Goal: Task Accomplishment & Management: Manage account settings

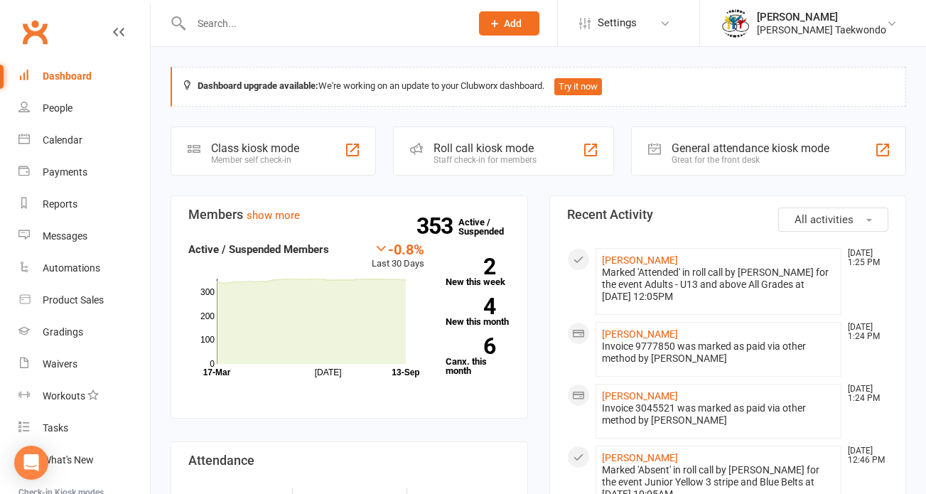
click at [220, 23] on input "text" at bounding box center [323, 23] width 273 height 20
click at [197, 30] on input "text" at bounding box center [323, 23] width 273 height 20
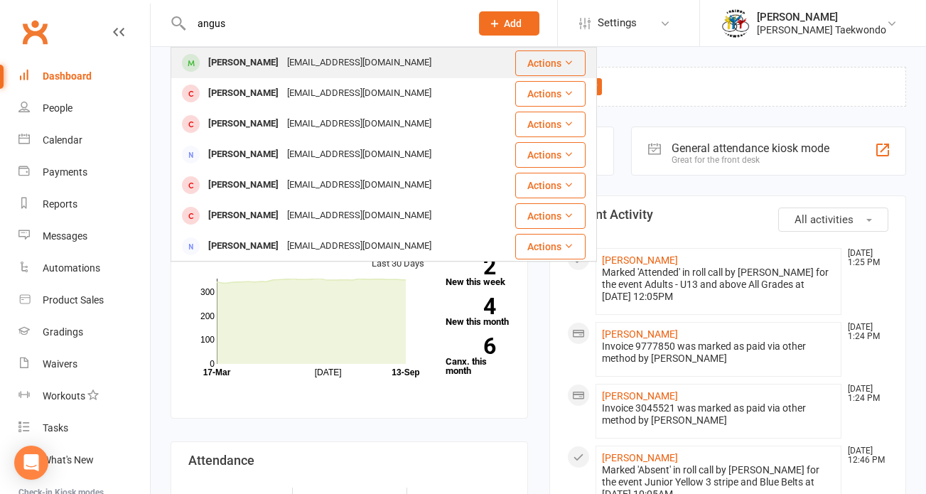
type input "angus"
click at [228, 67] on div "[PERSON_NAME]" at bounding box center [243, 63] width 79 height 21
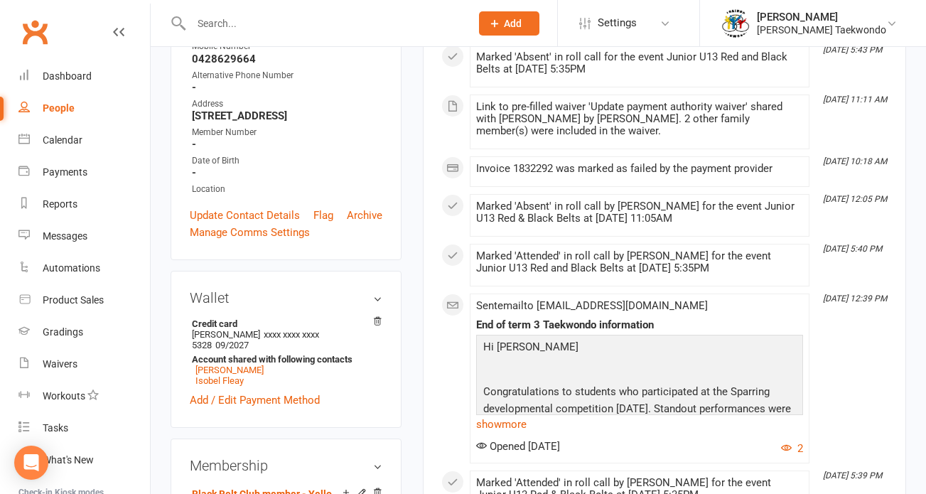
scroll to position [284, 0]
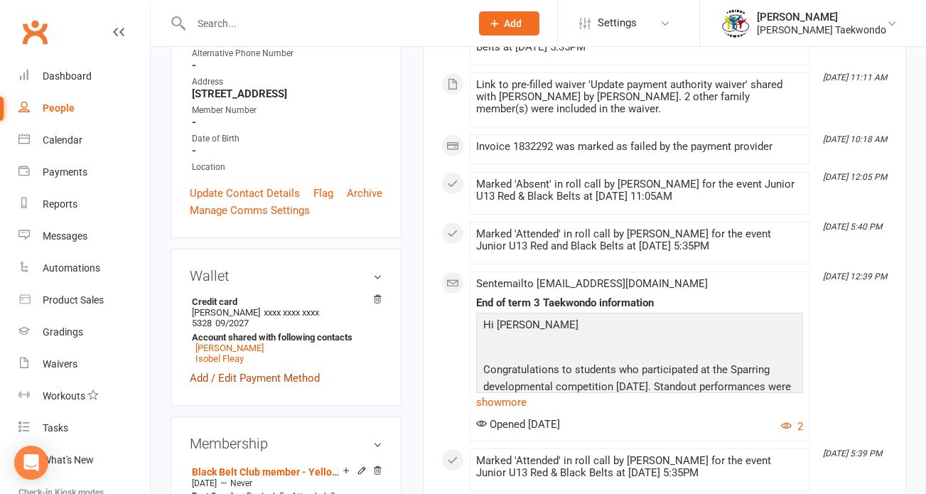
click at [244, 386] on link "Add / Edit Payment Method" at bounding box center [255, 377] width 130 height 17
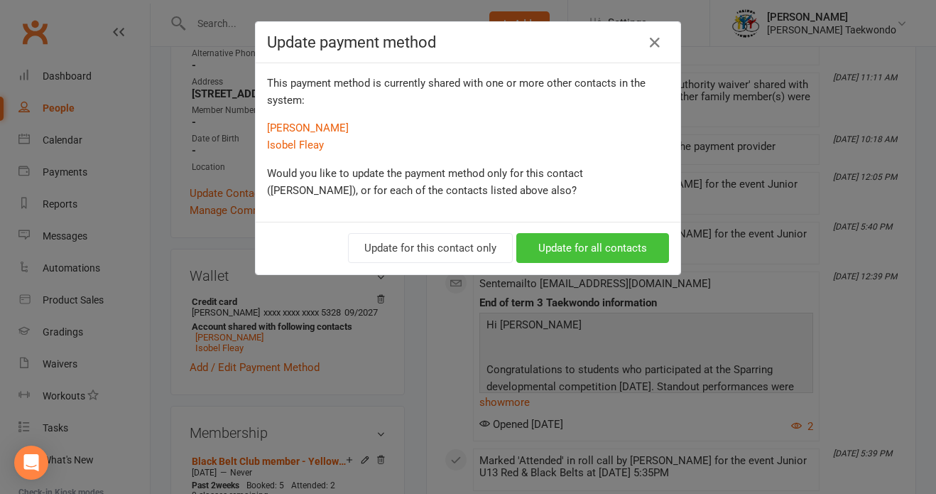
click at [565, 252] on button "Update for all contacts" at bounding box center [592, 248] width 153 height 30
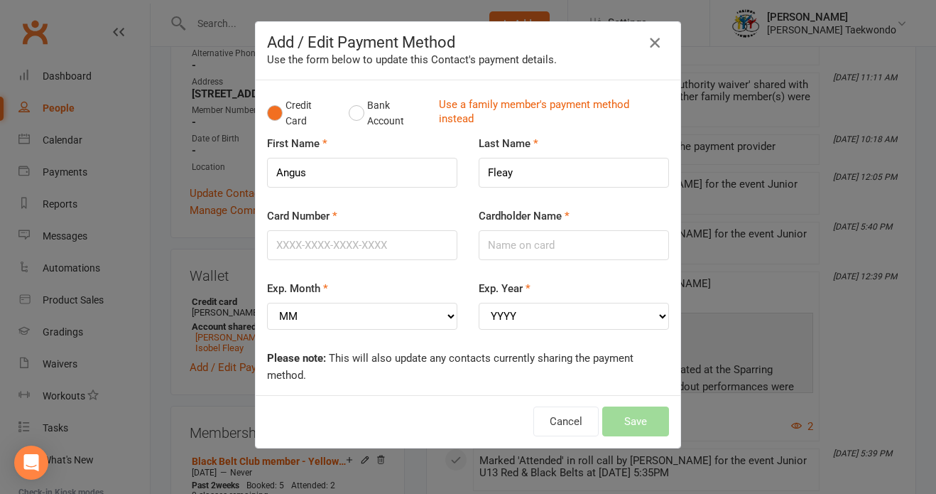
click at [648, 40] on icon "button" at bounding box center [654, 42] width 17 height 17
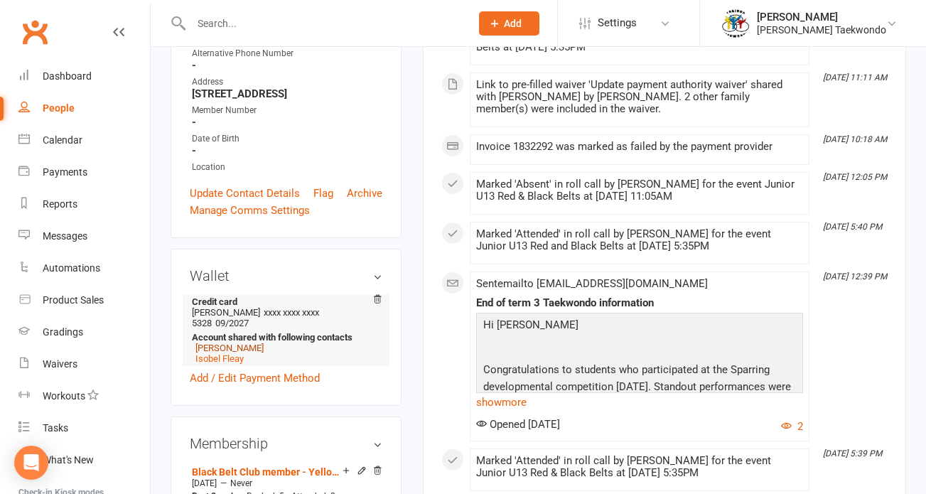
click at [259, 353] on link "[PERSON_NAME]" at bounding box center [229, 347] width 68 height 11
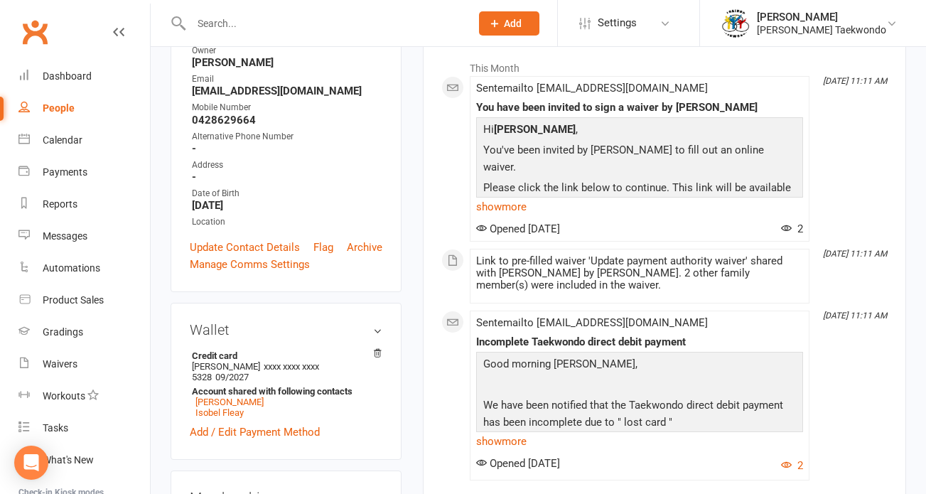
scroll to position [225, 0]
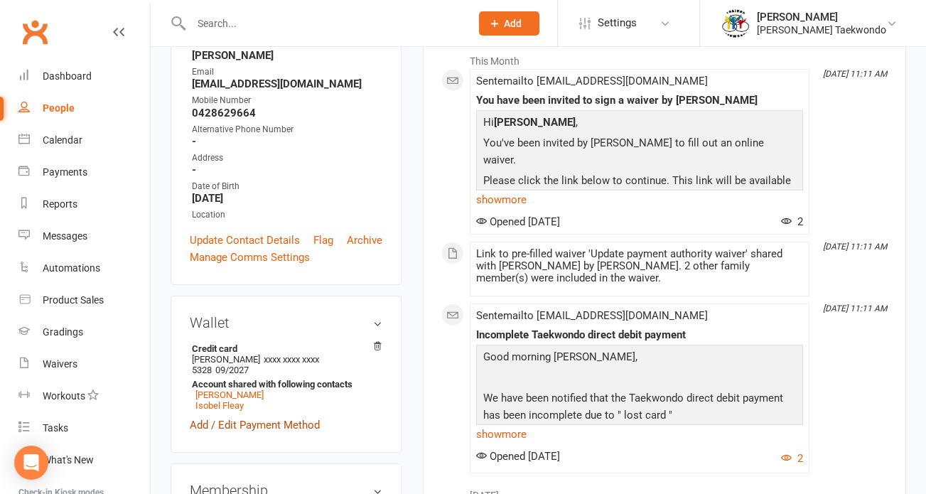
click at [253, 421] on link "Add / Edit Payment Method" at bounding box center [255, 424] width 130 height 17
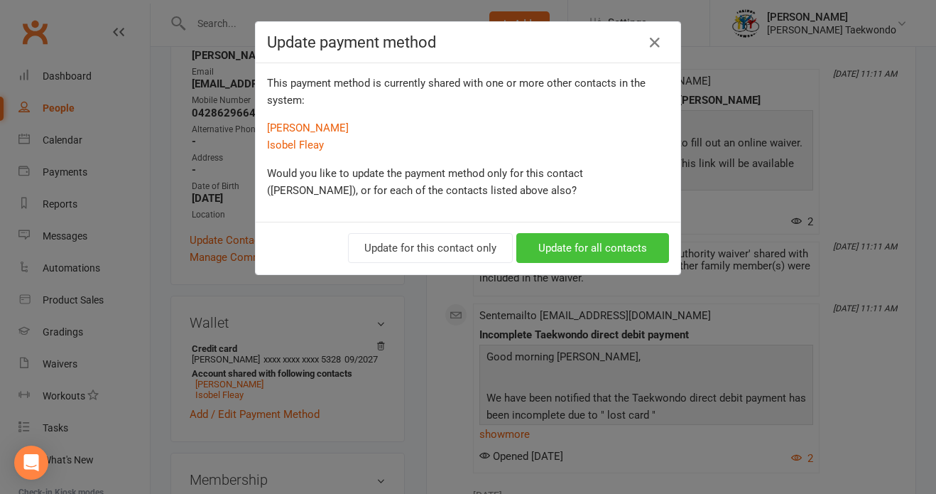
click at [560, 249] on button "Update for all contacts" at bounding box center [592, 248] width 153 height 30
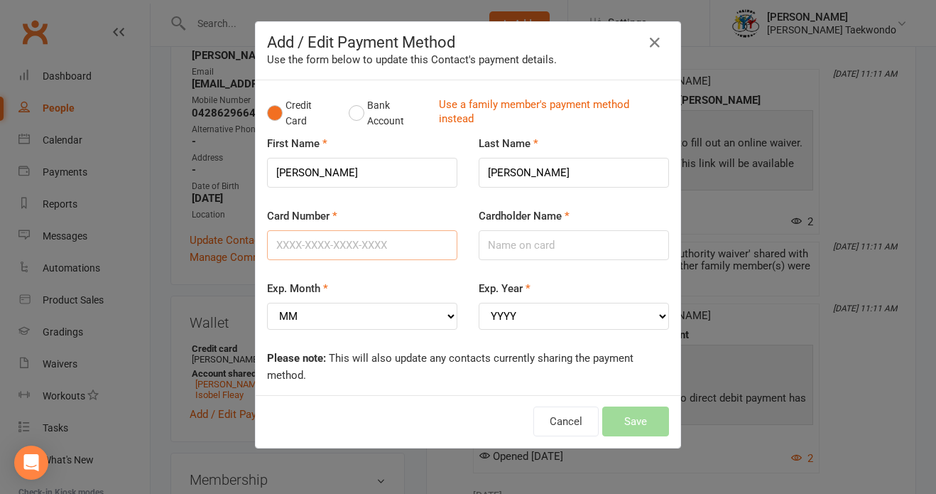
click at [330, 241] on input "Card Number" at bounding box center [362, 245] width 190 height 30
click at [310, 247] on input "Card Number" at bounding box center [362, 245] width 190 height 30
type input "[CREDIT_CARD_NUMBER]"
click at [515, 244] on input "Cardholder Name" at bounding box center [574, 245] width 190 height 30
type input "[PERSON_NAME]"
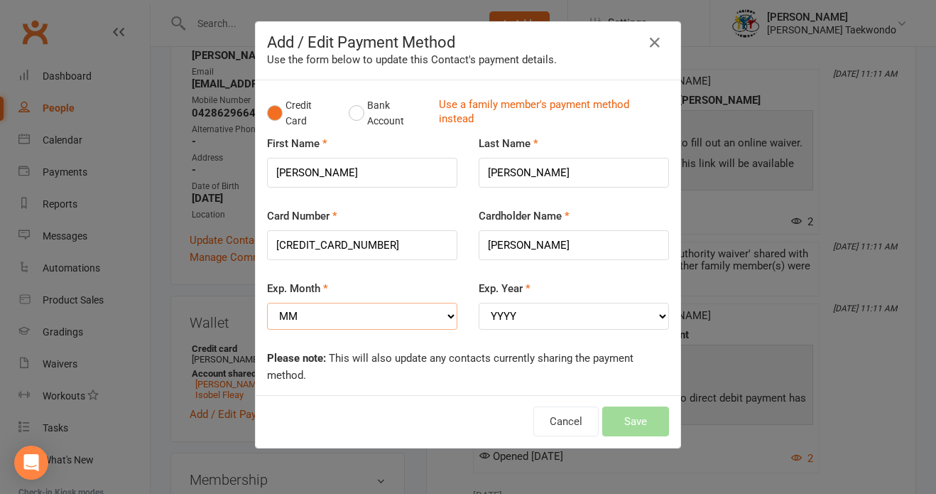
select select "12"
select select "2026"
click at [629, 410] on button "Save" at bounding box center [635, 421] width 67 height 30
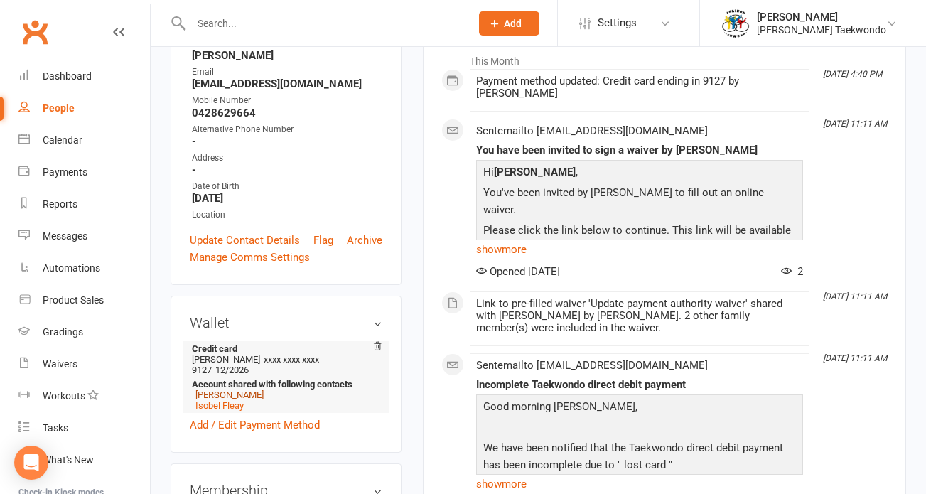
click at [234, 389] on link "[PERSON_NAME]" at bounding box center [229, 394] width 68 height 11
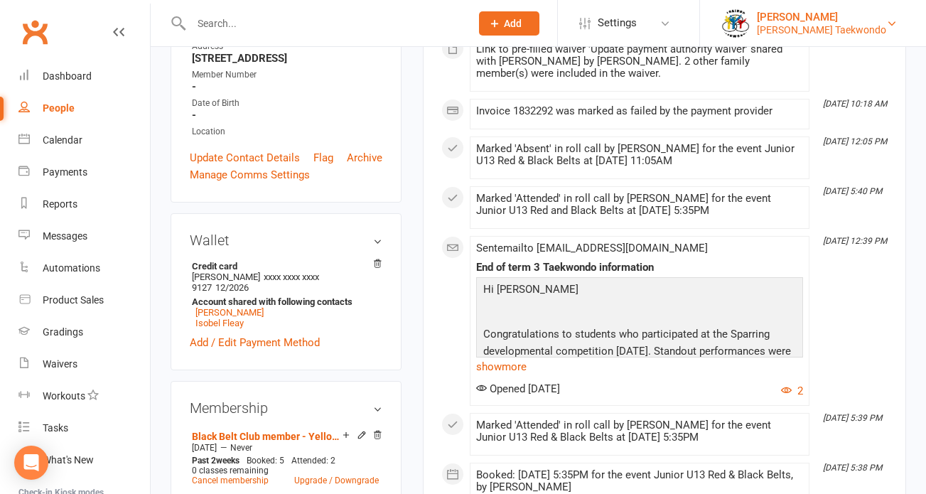
scroll to position [320, 0]
click at [236, 327] on link "Isobel Fleay" at bounding box center [219, 322] width 48 height 11
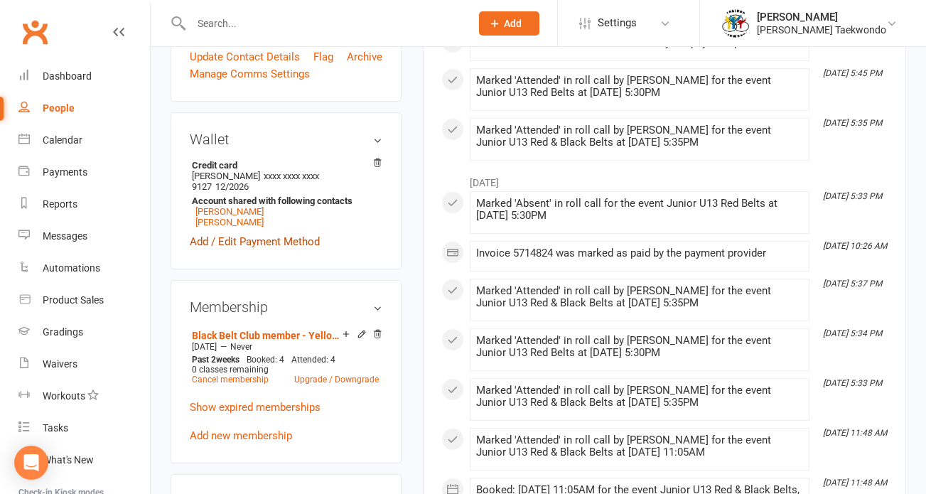
scroll to position [455, 0]
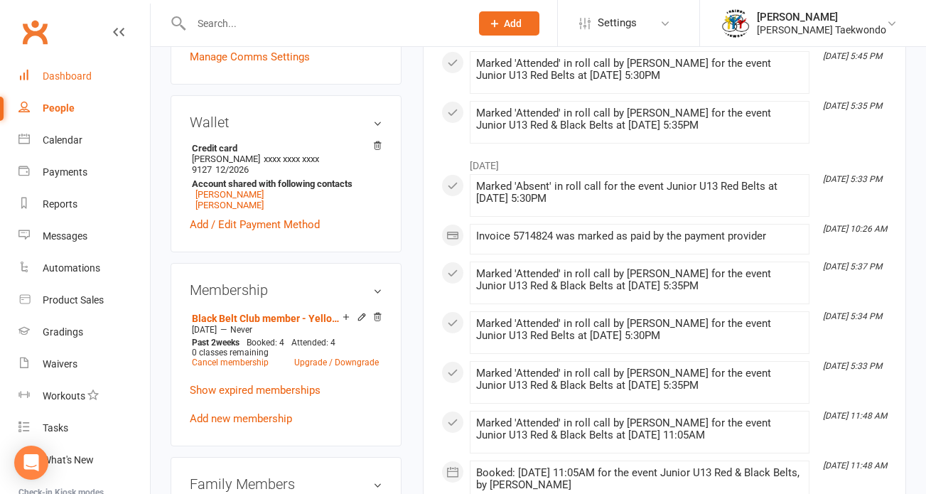
click at [61, 74] on div "Dashboard" at bounding box center [67, 75] width 49 height 11
